Goal: Transaction & Acquisition: Purchase product/service

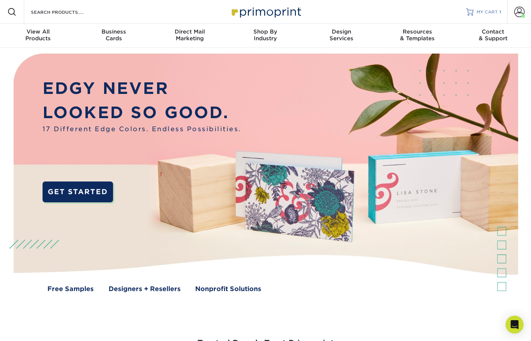
click at [492, 13] on span "MY CART" at bounding box center [487, 12] width 21 height 6
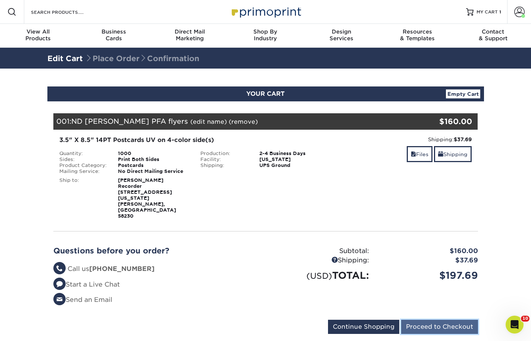
click at [441, 320] on input "Proceed to Checkout" at bounding box center [439, 327] width 77 height 14
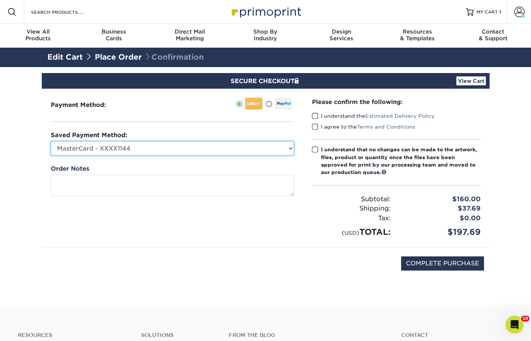
click at [241, 145] on select "MasterCard - XXXX1144 Visa - XXXX9276 MasterCard - XXXX0651 MasterCard - XXXX77…" at bounding box center [172, 148] width 243 height 14
select select "70136"
click at [51, 141] on select "MasterCard - XXXX1144 Visa - XXXX9276 MasterCard - XXXX0651 MasterCard - XXXX77…" at bounding box center [172, 148] width 243 height 14
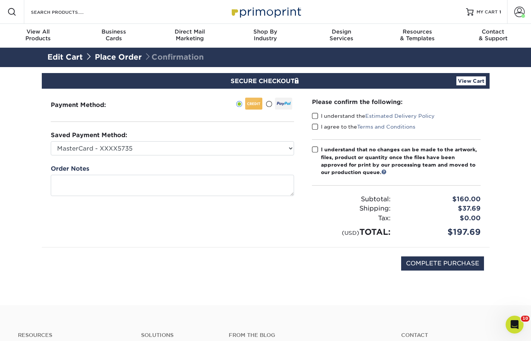
click at [315, 116] on span at bounding box center [315, 116] width 6 height 7
click at [0, 0] on input "I understand the Estimated Delivery Policy" at bounding box center [0, 0] width 0 height 0
click at [315, 128] on span at bounding box center [315, 127] width 6 height 7
click at [0, 0] on input "I agree to the Terms and Conditions" at bounding box center [0, 0] width 0 height 0
click at [316, 149] on span at bounding box center [315, 149] width 6 height 7
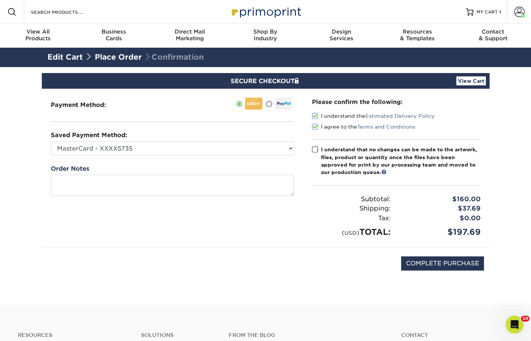
click at [0, 0] on input "I understand that no changes can be made to the artwork, files, product or quan…" at bounding box center [0, 0] width 0 height 0
click at [461, 269] on input "COMPLETE PURCHASE" at bounding box center [442, 264] width 83 height 14
type input "PROCESSING, PLEASE WAIT..."
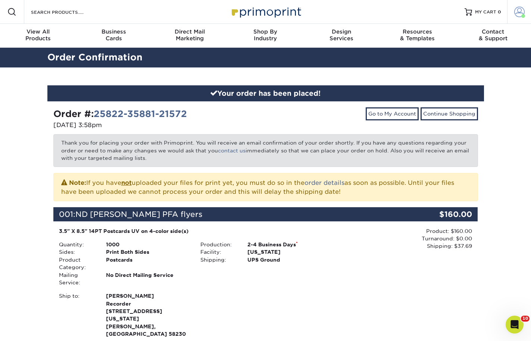
click at [511, 9] on link "Account" at bounding box center [519, 12] width 24 height 24
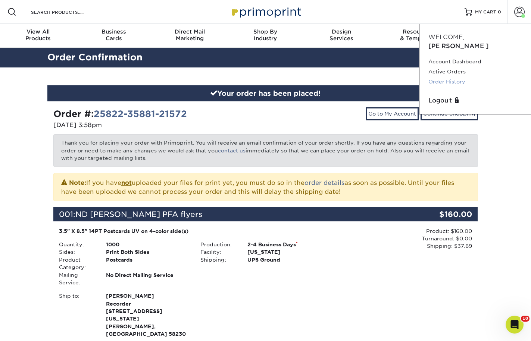
click at [456, 77] on link "Order History" at bounding box center [475, 82] width 94 height 10
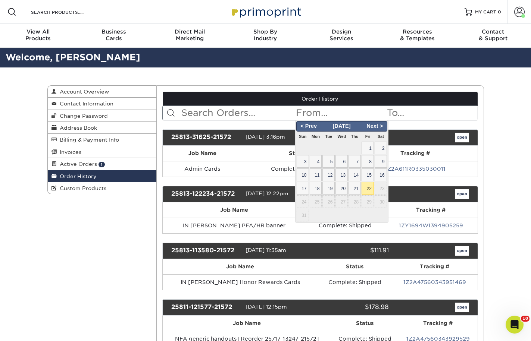
click at [322, 113] on input "text" at bounding box center [340, 113] width 91 height 14
type input "pfa"
click at [322, 113] on input "pfa" at bounding box center [340, 113] width 91 height 14
click at [192, 114] on input "text" at bounding box center [238, 113] width 115 height 14
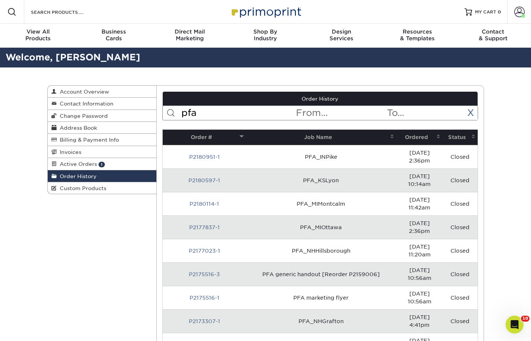
type input "pfa"
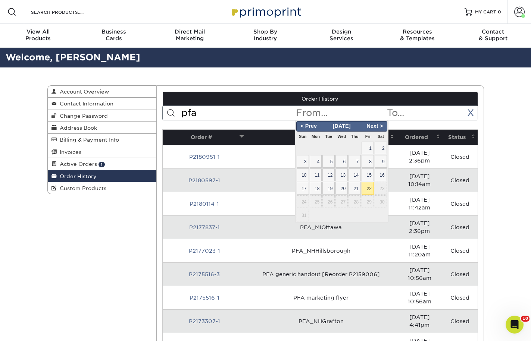
click at [315, 116] on input "text" at bounding box center [340, 113] width 91 height 14
type input "2025"
click at [315, 116] on input "2025" at bounding box center [340, 113] width 91 height 14
click at [233, 116] on input "pfa" at bounding box center [238, 113] width 115 height 14
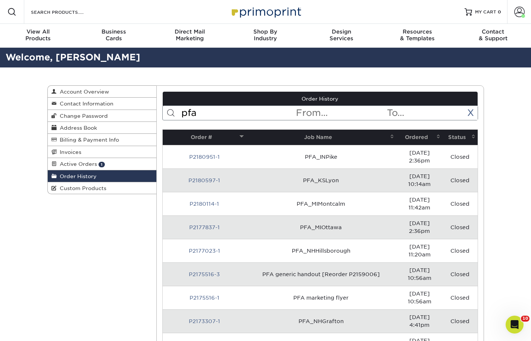
click at [233, 116] on input "pfa" at bounding box center [238, 113] width 115 height 14
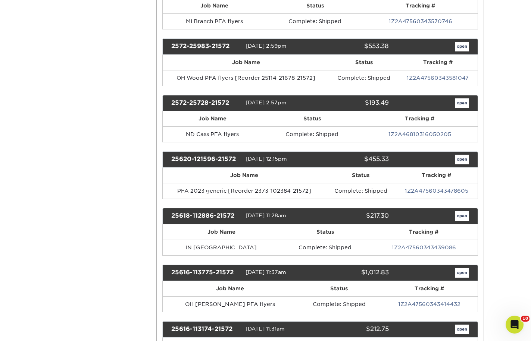
scroll to position [1610, 0]
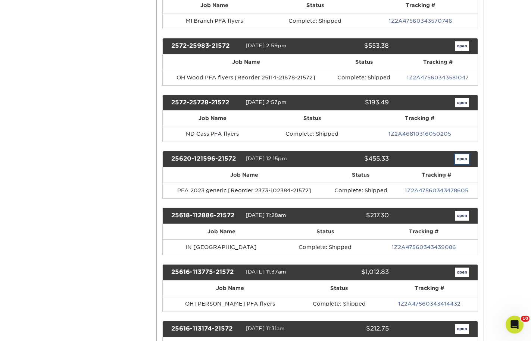
click at [466, 164] on link "open" at bounding box center [462, 160] width 14 height 10
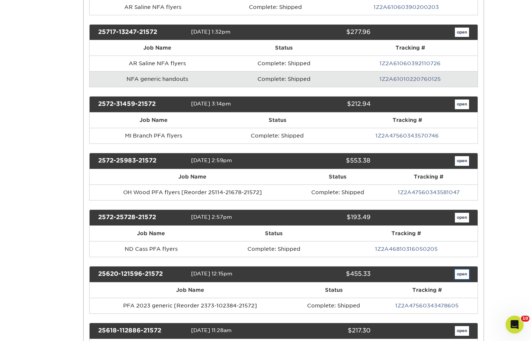
scroll to position [0, 0]
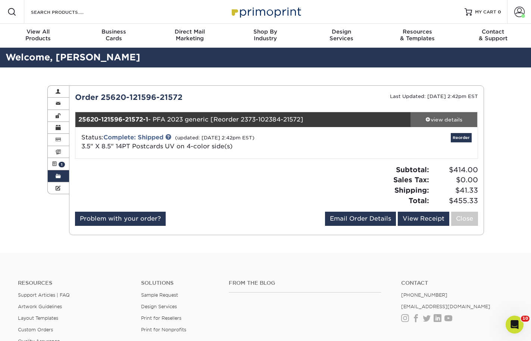
click at [434, 121] on div "view details" at bounding box center [444, 119] width 67 height 7
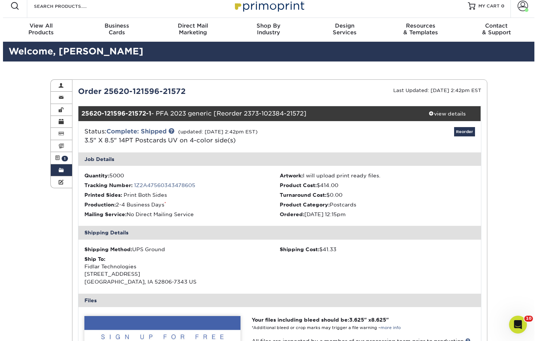
scroll to position [6, 0]
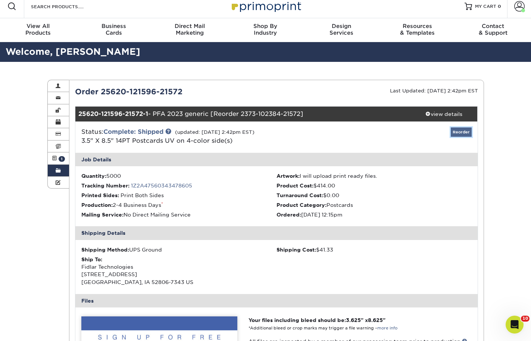
click at [465, 136] on link "Reorder" at bounding box center [461, 132] width 21 height 9
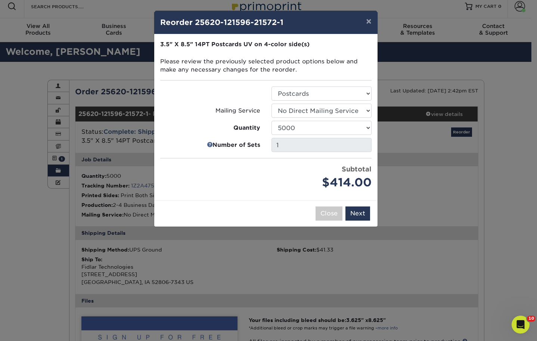
click at [326, 288] on div "× Reorder 25620-121596-21572-1 Please select all options to continue. Only quan…" at bounding box center [268, 170] width 537 height 341
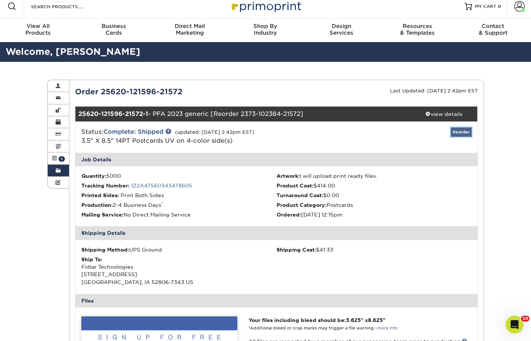
click at [465, 132] on link "Reorder" at bounding box center [461, 132] width 21 height 9
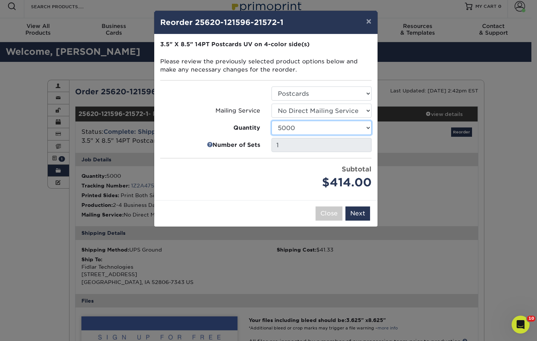
click at [327, 132] on select "25 50 75 100 250 500 1000 2500 5000 10000 15000 20000 25000 30000 35000 40000 4…" at bounding box center [321, 128] width 100 height 14
click at [271, 121] on select "25 50 75 100 250 500 1000 2500 5000 10000 15000 20000 25000 30000 35000 40000 4…" at bounding box center [321, 128] width 100 height 14
click at [300, 132] on select "25 50 75 100 250 500 1000 2500 5000 10000 15000 20000 25000 30000 35000 40000 4…" at bounding box center [321, 128] width 100 height 14
click at [271, 121] on select "25 50 75 100 250 500 1000 2500 5000 10000 15000 20000 25000 30000 35000 40000 4…" at bounding box center [321, 128] width 100 height 14
click at [345, 127] on select "25 50 75 100 250 500 1000 2500 5000 10000 15000 20000 25000 30000 35000 40000 4…" at bounding box center [321, 128] width 100 height 14
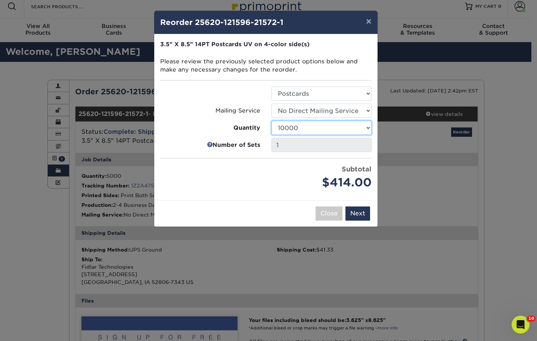
click at [271, 121] on select "25 50 75 100 250 500 1000 2500 5000 10000 15000 20000 25000 30000 35000 40000 4…" at bounding box center [321, 128] width 100 height 14
click at [359, 133] on select "25 50 75 100 250 500 1000 2500 5000 10000 15000 20000 25000 30000 35000 40000 4…" at bounding box center [321, 128] width 100 height 14
select select "e824bf9f-d22d-4070-926d-42c6dd5ef515"
click at [271, 121] on select "25 50 75 100 250 500 1000 2500 5000 10000 15000 20000 25000 30000 35000 40000 4…" at bounding box center [321, 128] width 100 height 14
click at [358, 213] on button "Next" at bounding box center [357, 214] width 25 height 14
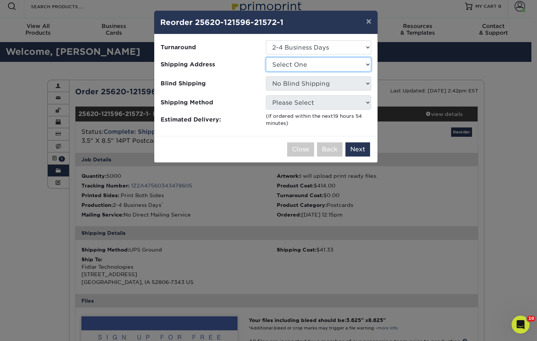
click at [327, 66] on select "Select One 1A Ryan Gunter ARCleburne ARConway ARFranklin" at bounding box center [318, 64] width 105 height 14
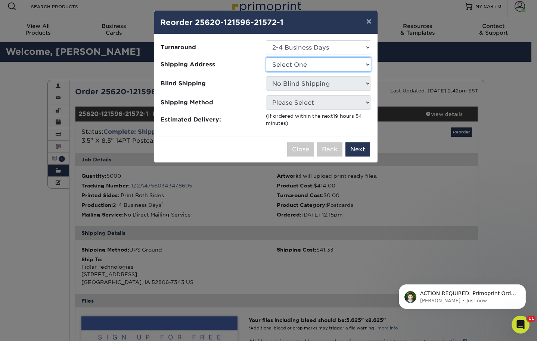
scroll to position [0, 0]
select select "210660"
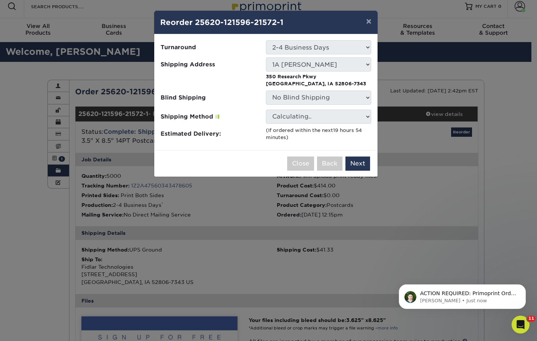
click at [323, 125] on ul "Turnaround Select One 2-4 Business Days 2 Day Next Business Day Shipping Addres…" at bounding box center [265, 90] width 211 height 101
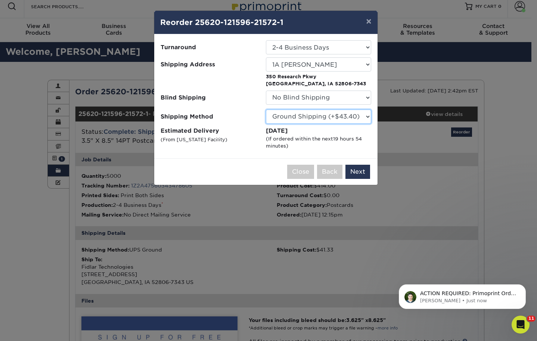
click at [324, 118] on select "Please Select Ground Shipping (+$43.40) 3 Day Shipping Service (+$89.20) 2 Day …" at bounding box center [318, 117] width 105 height 14
click at [266, 110] on select "Please Select Ground Shipping (+$43.40) 3 Day Shipping Service (+$89.20) 2 Day …" at bounding box center [318, 117] width 105 height 14
click at [354, 172] on button "Next" at bounding box center [357, 172] width 25 height 14
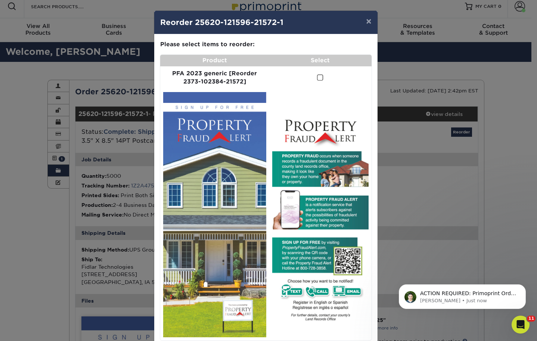
click at [320, 77] on span at bounding box center [320, 77] width 6 height 7
click at [0, 0] on input "checkbox" at bounding box center [0, 0] width 0 height 0
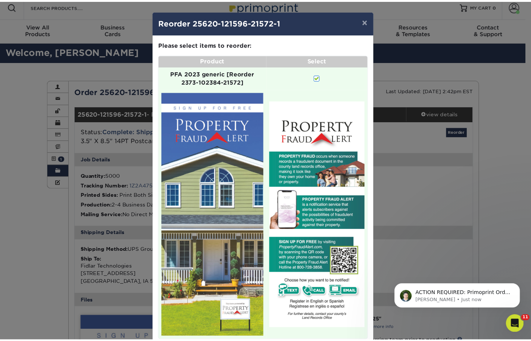
scroll to position [42, 0]
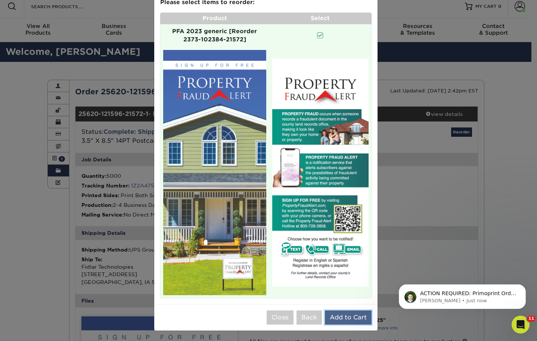
click at [349, 316] on button "Add to Cart" at bounding box center [348, 318] width 47 height 14
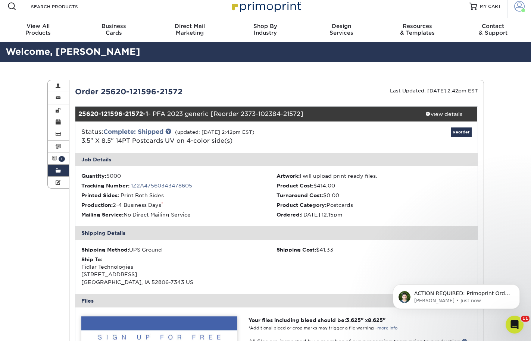
click at [526, 3] on link "Account" at bounding box center [519, 6] width 24 height 24
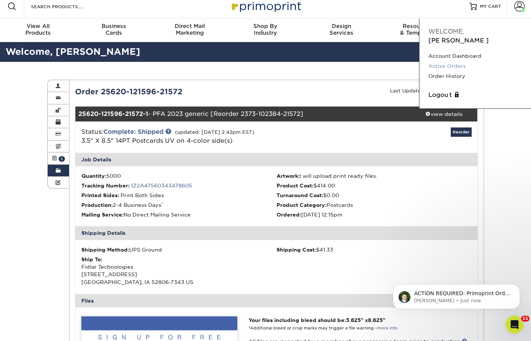
click at [451, 61] on link "Active Orders" at bounding box center [475, 66] width 94 height 10
